Goal: Use online tool/utility: Utilize a website feature to perform a specific function

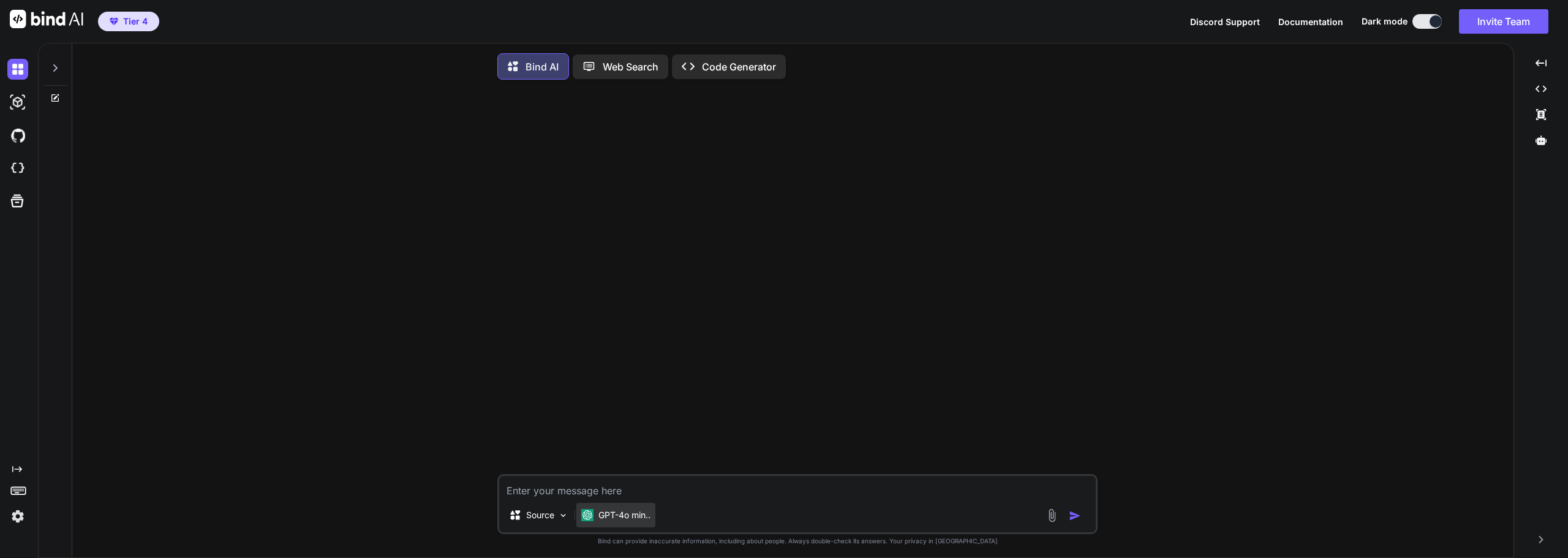
click at [622, 519] on p "GPT-4o min.." at bounding box center [625, 514] width 52 height 12
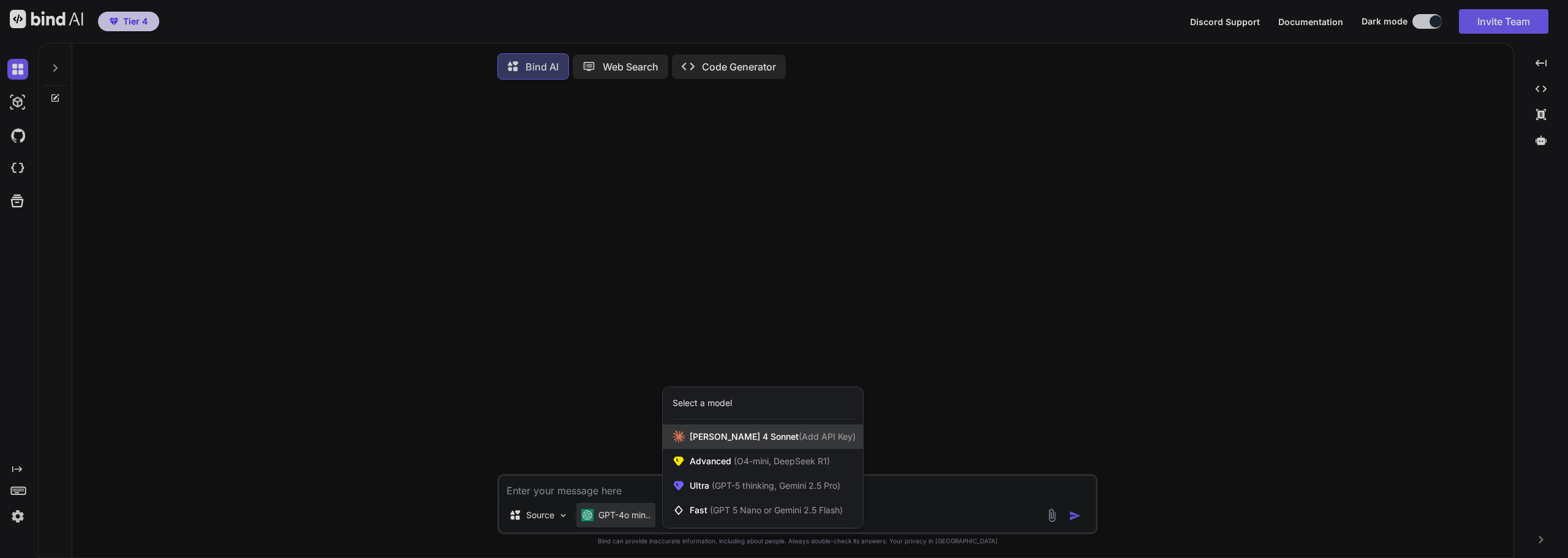
click at [788, 446] on div "[PERSON_NAME] 4 Sonnet (Add API Key)" at bounding box center [763, 436] width 200 height 25
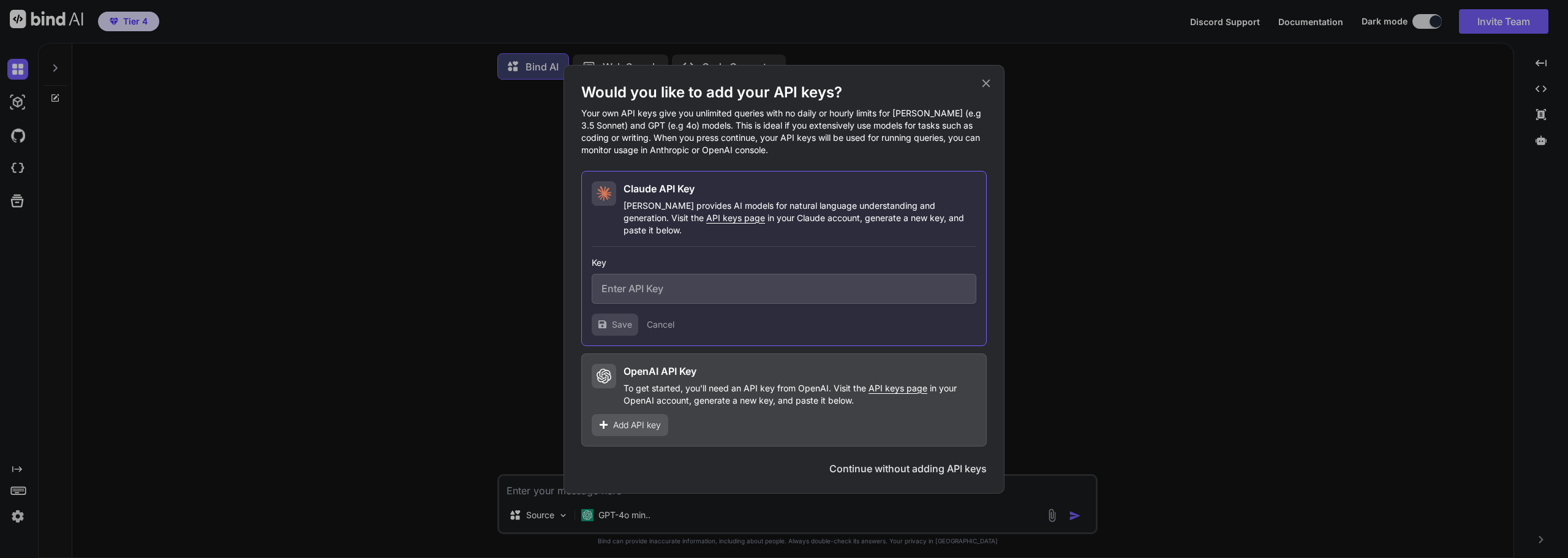
click at [986, 86] on icon at bounding box center [986, 83] width 13 height 13
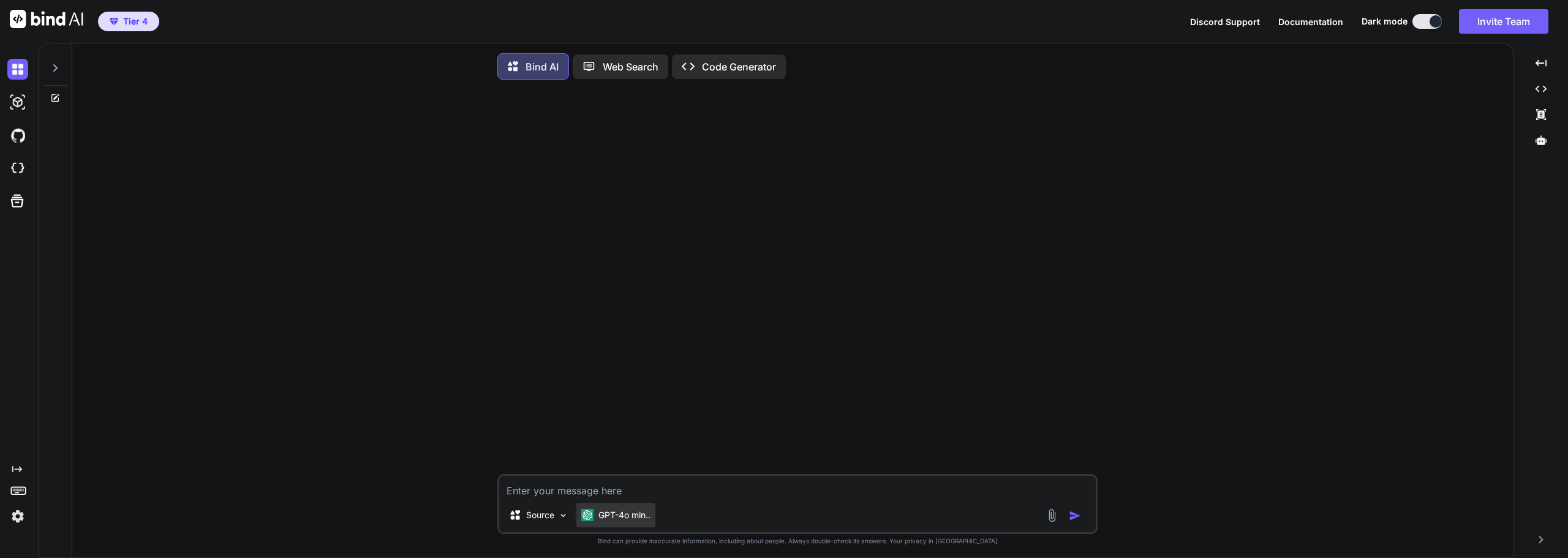
click at [625, 518] on p "GPT-4o min.." at bounding box center [625, 514] width 52 height 12
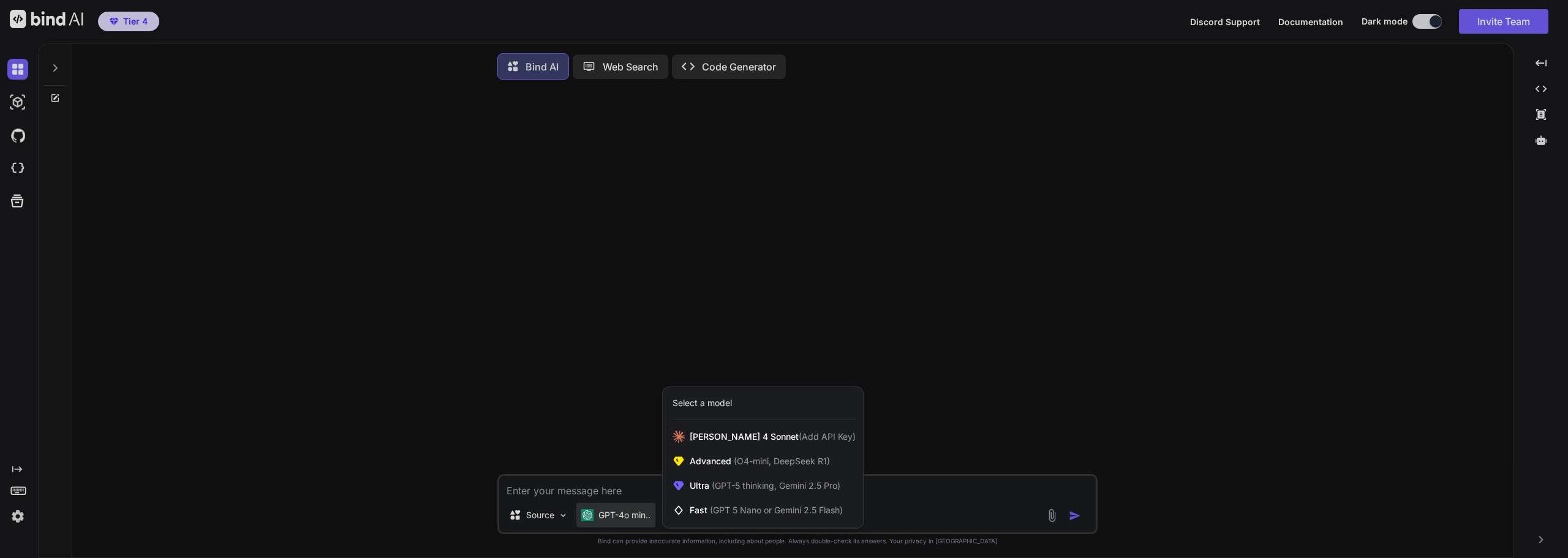
click at [23, 163] on div at bounding box center [784, 279] width 1568 height 558
type textarea "x"
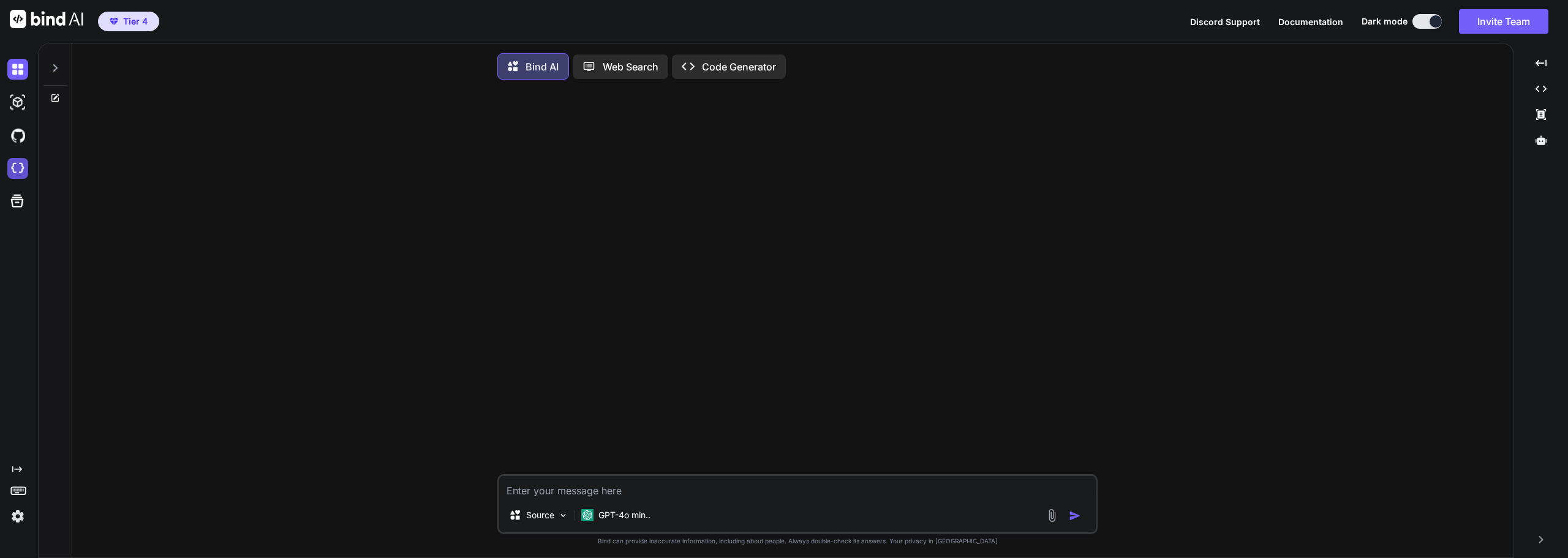
click at [20, 169] on img at bounding box center [18, 168] width 21 height 21
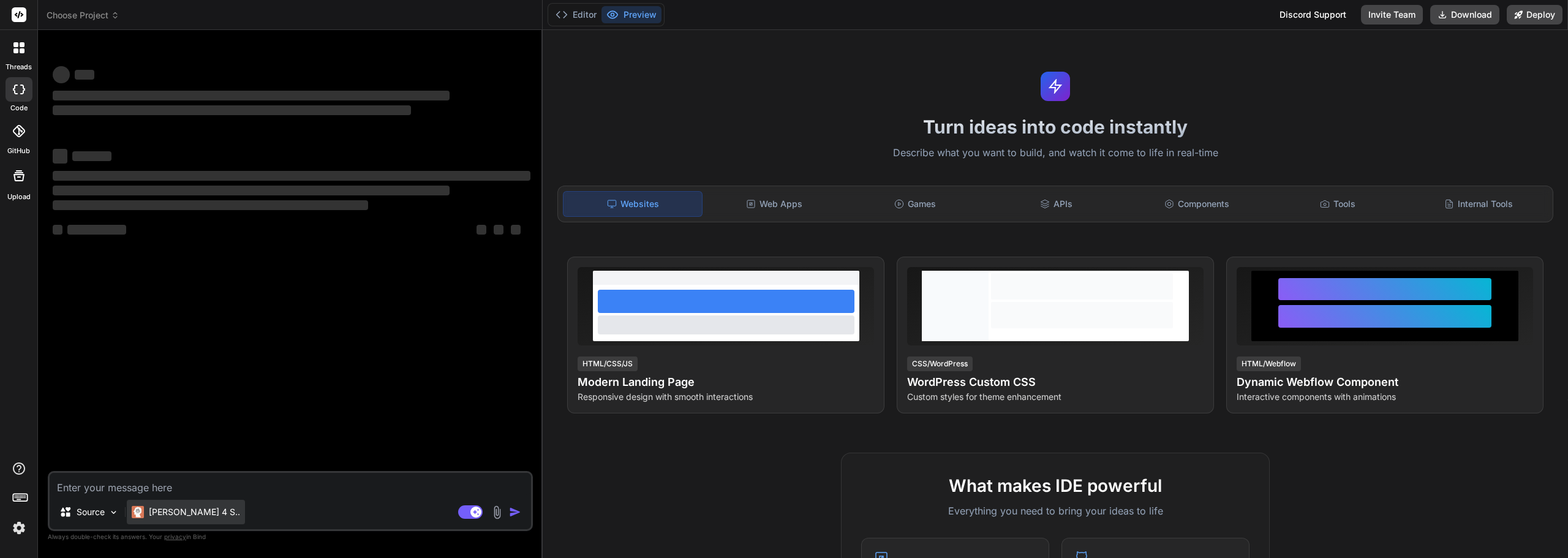
click at [189, 516] on p "[PERSON_NAME] 4 S.." at bounding box center [195, 511] width 92 height 12
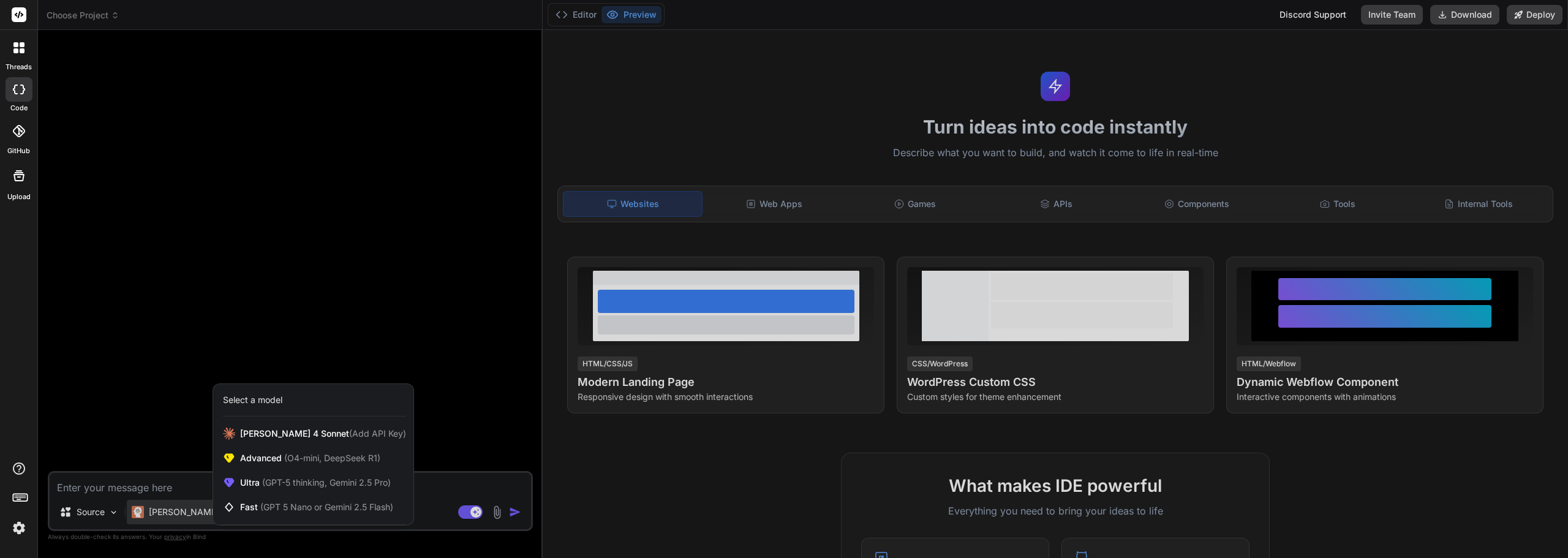
click at [163, 381] on div at bounding box center [784, 279] width 1568 height 558
type textarea "x"
